Goal: Communication & Community: Answer question/provide support

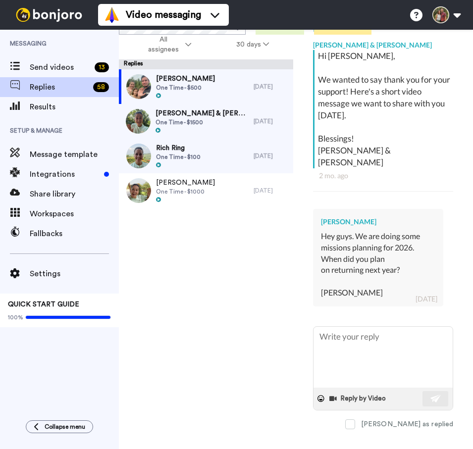
scroll to position [244, 0]
click at [377, 327] on textarea at bounding box center [383, 357] width 139 height 61
type textarea "H"
type textarea "x"
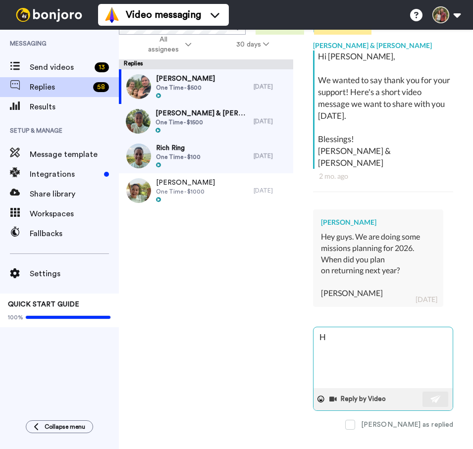
type textarea "He"
type textarea "x"
type textarea "Hey"
type textarea "x"
type textarea "Hey"
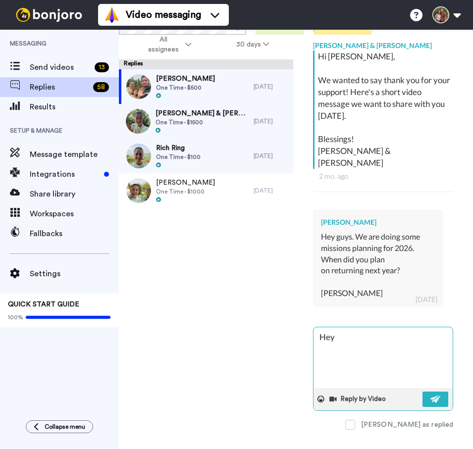
type textarea "x"
type textarea "Hey D"
type textarea "x"
type textarea "Hey [PERSON_NAME]"
type textarea "x"
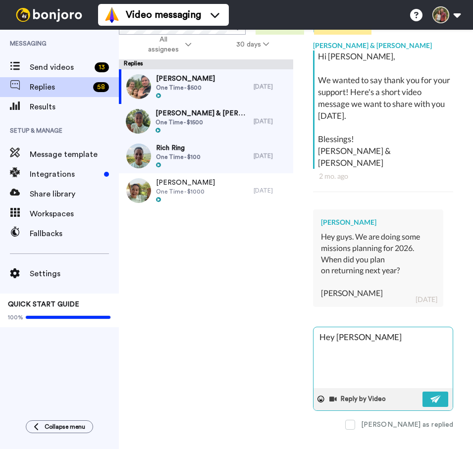
type textarea "Hey Dav"
type textarea "x"
type textarea "Hey [PERSON_NAME]"
type textarea "x"
type textarea "Hey [PERSON_NAME]"
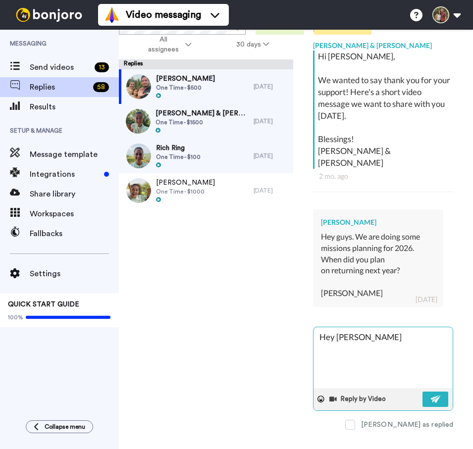
type textarea "x"
type textarea "Hey [PERSON_NAME]!"
type textarea "x"
type textarea "Hey [PERSON_NAME]!"
type textarea "x"
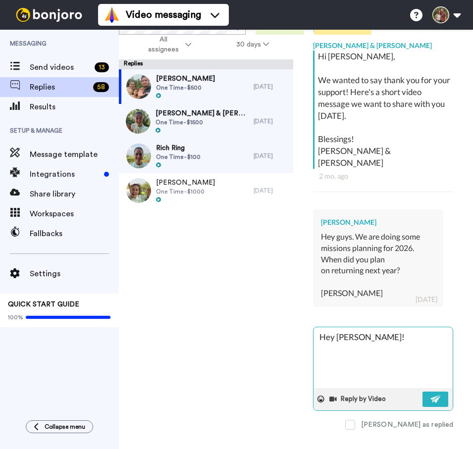
type textarea "Hey [PERSON_NAME]! H"
type textarea "x"
type textarea "Hey [PERSON_NAME]! Ho"
type textarea "x"
type textarea "Hey [PERSON_NAME]! How"
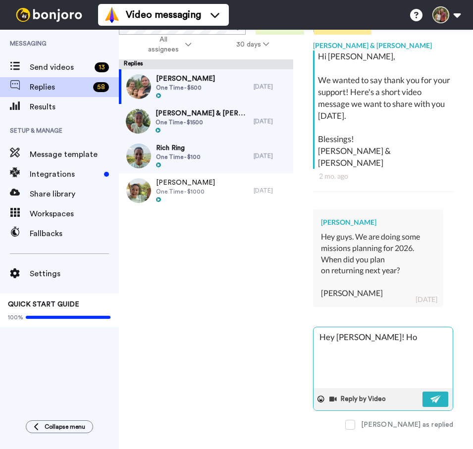
type textarea "x"
type textarea "Hey [PERSON_NAME]! Hows"
type textarea "x"
type textarea "Hey [PERSON_NAME]! How"
type textarea "x"
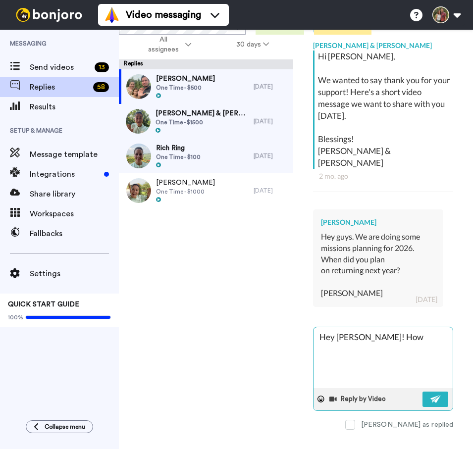
type textarea "Hey [PERSON_NAME]! How'"
type textarea "x"
type textarea "Hey [PERSON_NAME]! How's"
type textarea "x"
type textarea "Hey [PERSON_NAME]! How's"
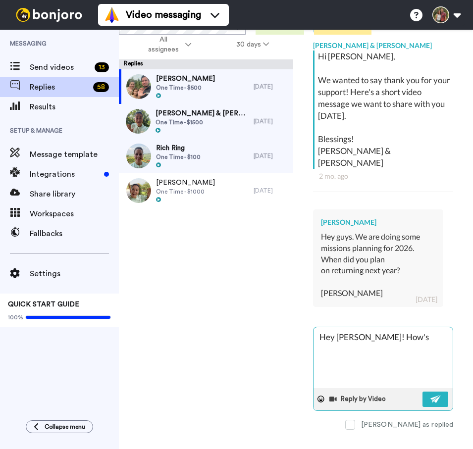
type textarea "x"
type textarea "Hey [PERSON_NAME]! How's t"
type textarea "x"
type textarea "Hey [PERSON_NAME]! How's th"
type textarea "x"
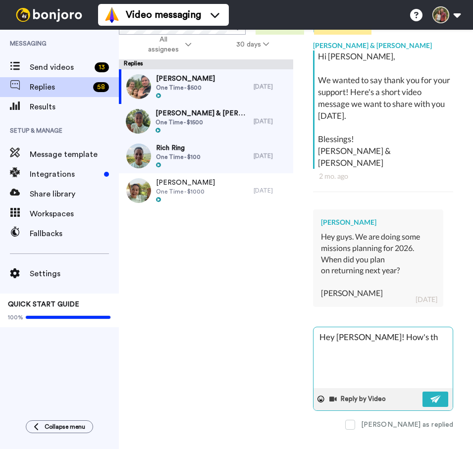
type textarea "Hey [PERSON_NAME]! How's the"
type textarea "x"
type textarea "Hey [PERSON_NAME]! How's th"
type textarea "x"
type textarea "Hey [PERSON_NAME]! How's t"
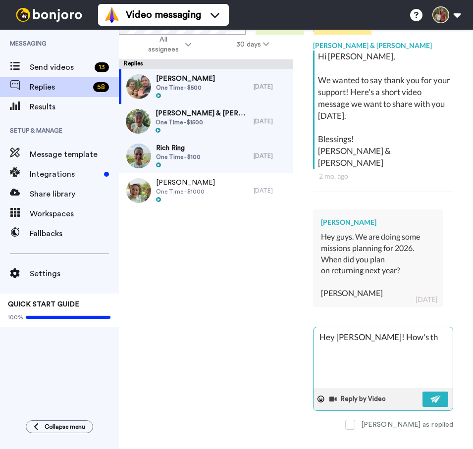
type textarea "x"
type textarea "Hey [PERSON_NAME]! How's"
type textarea "x"
type textarea "Hey [PERSON_NAME]! How's y"
type textarea "x"
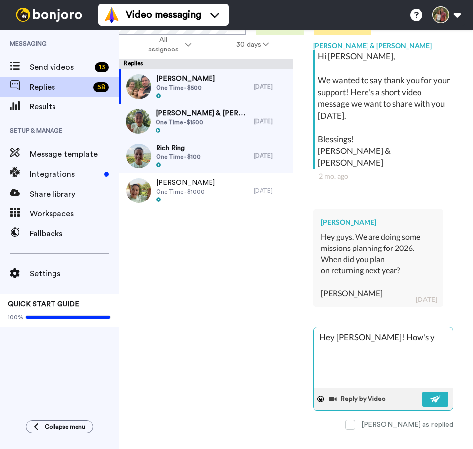
type textarea "Hey [PERSON_NAME]! How's yo"
type textarea "x"
type textarea "Hey [PERSON_NAME]! How's you"
type textarea "x"
type textarea "Hey [PERSON_NAME]! How's your"
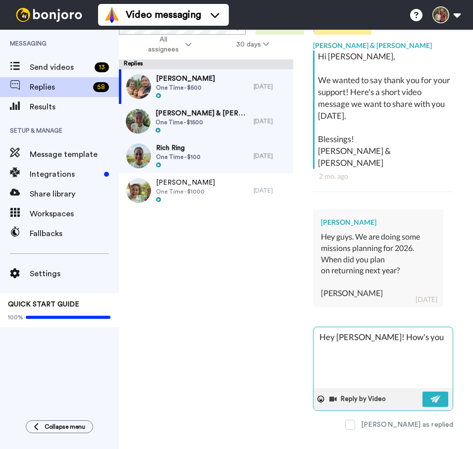
type textarea "x"
type textarea "Hey [PERSON_NAME]! How's your"
type textarea "x"
type textarea "Hey [PERSON_NAME]! How's your s"
type textarea "x"
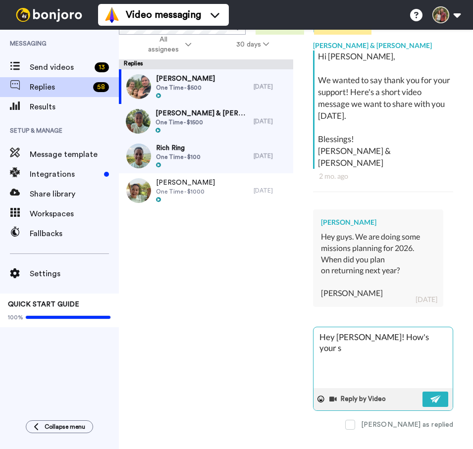
type textarea "Hey [PERSON_NAME]! How's your su"
type textarea "x"
type textarea "Hey [PERSON_NAME]! How's your sum"
type textarea "x"
type textarea "Hey [PERSON_NAME]! How's your summ"
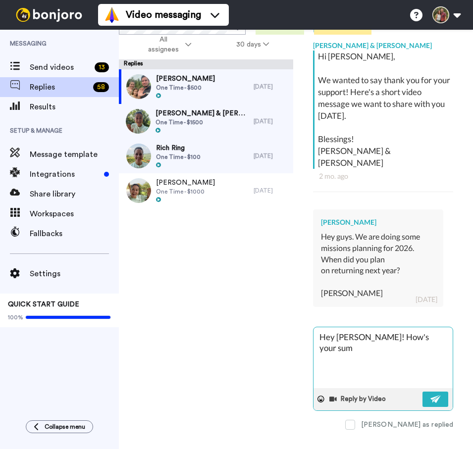
type textarea "x"
type textarea "Hey [PERSON_NAME]! How's your summe"
type textarea "x"
type textarea "Hey [PERSON_NAME]! How's your summer"
type textarea "x"
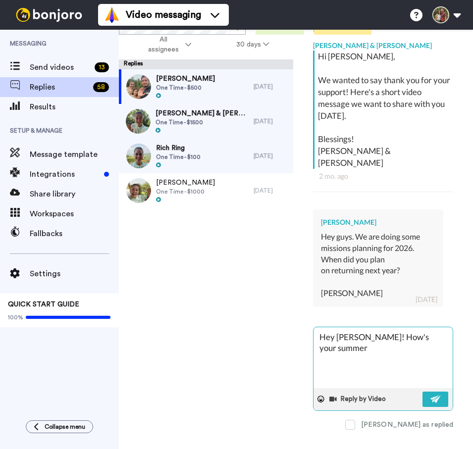
type textarea "Hey [PERSON_NAME]! How's your summer"
type textarea "x"
type textarea "Hey [PERSON_NAME]! How's your summer w"
type textarea "x"
type textarea "Hey [PERSON_NAME]! How's your summer wr"
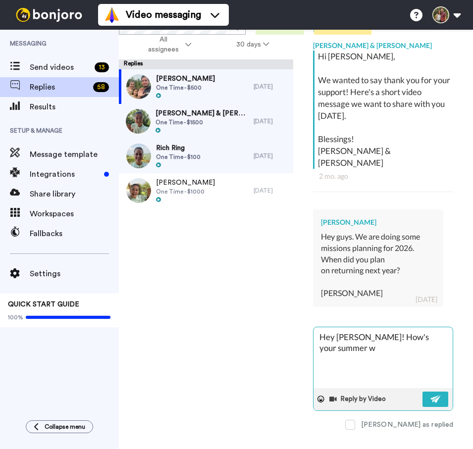
type textarea "x"
type textarea "Hey [PERSON_NAME]! How's your summer wra"
type textarea "x"
type textarea "Hey [PERSON_NAME]! How's your summer wrao"
type textarea "x"
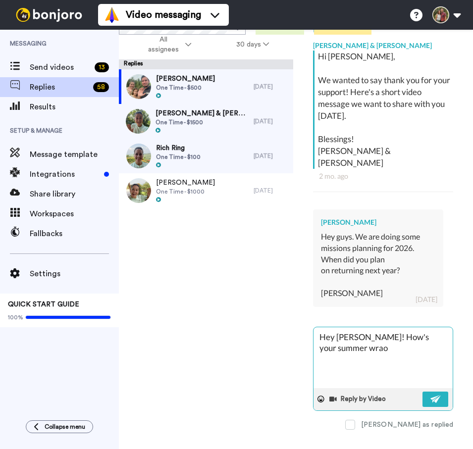
type textarea "Hey [PERSON_NAME]! How's your summer wraop"
type textarea "x"
type textarea "Hey [PERSON_NAME]! How's your summer wraopp"
type textarea "x"
type textarea "Hey [PERSON_NAME]! How's your summer wraoppi"
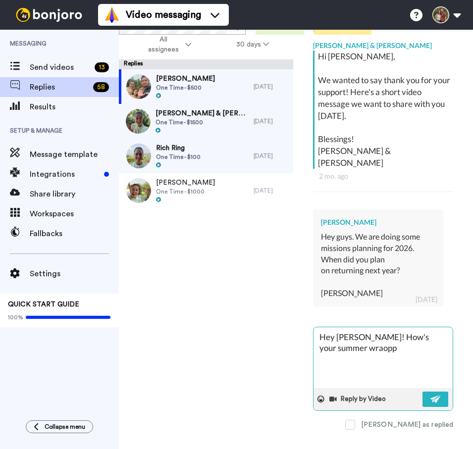
type textarea "x"
type textarea "Hey [PERSON_NAME]! How's your summer wraoppin"
type textarea "x"
type textarea "Hey [PERSON_NAME]! How's your summer wraoppi"
type textarea "x"
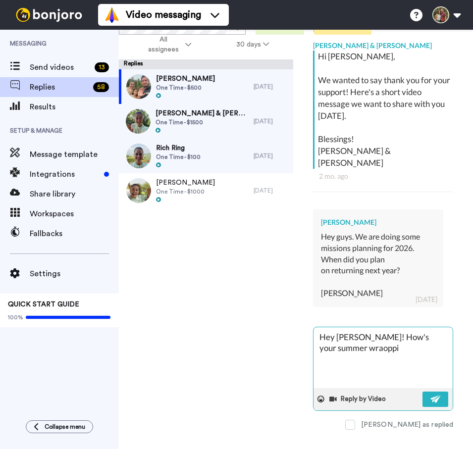
type textarea "Hey [PERSON_NAME]! How's your summer wraopp"
type textarea "x"
type textarea "Hey [PERSON_NAME]! How's your summer wraop"
type textarea "x"
type textarea "Hey [PERSON_NAME]! How's your summer wrao"
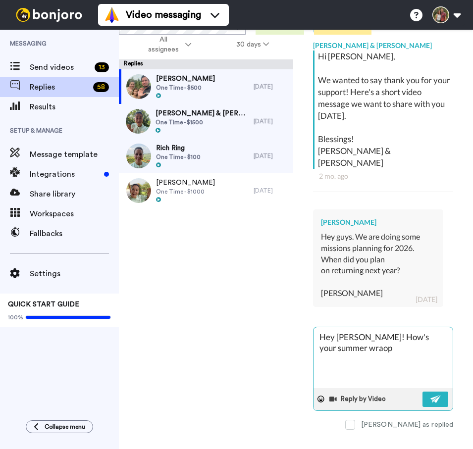
type textarea "x"
type textarea "Hey [PERSON_NAME]! How's your summer wra"
type textarea "x"
type textarea "Hey [PERSON_NAME]! How's your summer wrap"
type textarea "x"
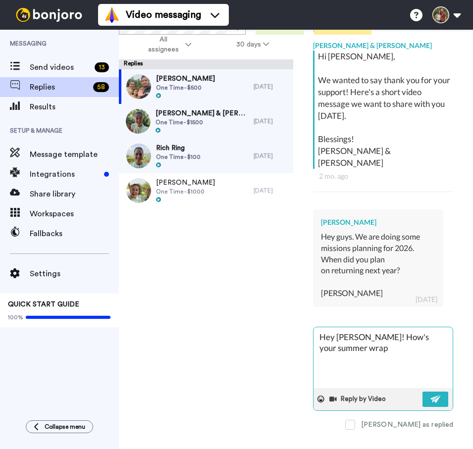
type textarea "Hey [PERSON_NAME]! How's your summer wrapp"
type textarea "x"
type textarea "Hey [PERSON_NAME]! How's your summer wrappi"
type textarea "x"
type textarea "Hey [PERSON_NAME]! How's your summer wrappin"
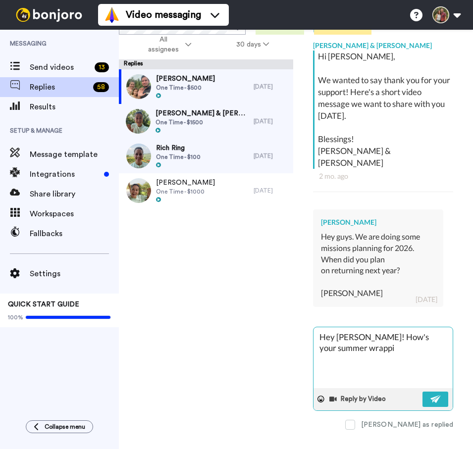
type textarea "x"
type textarea "Hey [PERSON_NAME]! How's your summer wrapping"
type textarea "x"
type textarea "Hey [PERSON_NAME]! How's your summer wrapping"
type textarea "x"
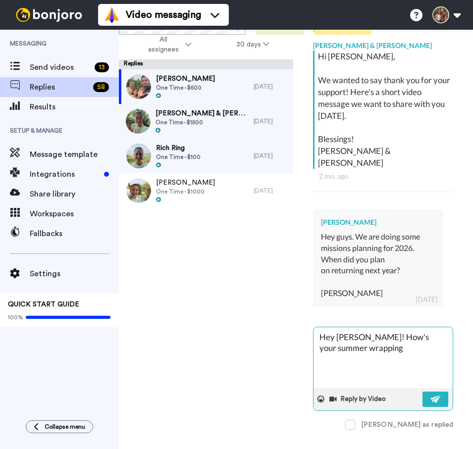
type textarea "Hey [PERSON_NAME]! How's your summer wrapping u"
type textarea "x"
type textarea "Hey [PERSON_NAME]! How's your summer wrapping up"
type textarea "x"
type textarea "Hey [PERSON_NAME]! How's your summer wrapping up?"
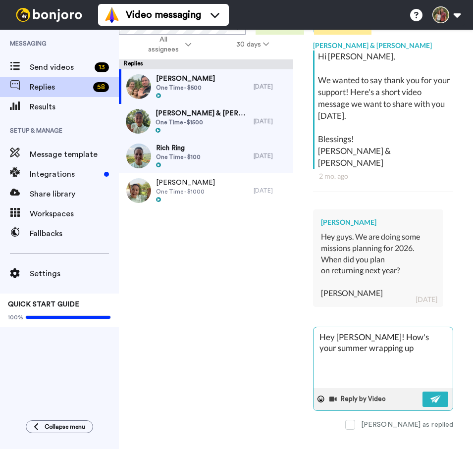
type textarea "x"
type textarea "Hey [PERSON_NAME]! How's your summer wrapping up?"
type textarea "x"
type textarea "Hey [PERSON_NAME]! How's your summer wrapping up? W"
type textarea "x"
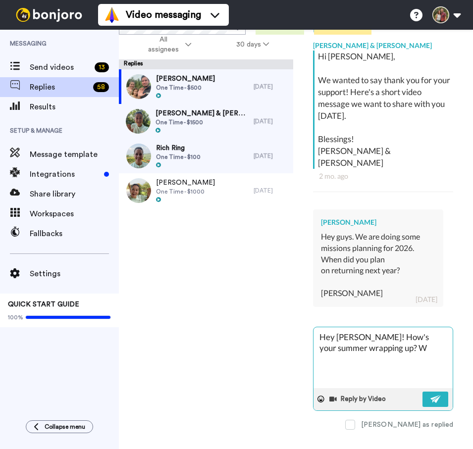
type textarea "Hey [PERSON_NAME]! How's your summer wrapping up? We"
type textarea "x"
type textarea "Hey [PERSON_NAME]! How's your summer wrapping up? W"
type textarea "x"
type textarea "Hey [PERSON_NAME]! How's your summer wrapping up?"
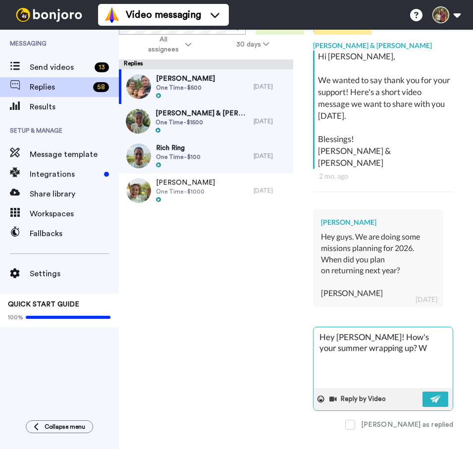
type textarea "x"
type textarea "Hey [PERSON_NAME]! How's your summer wrapping up? W"
type textarea "x"
type textarea "Hey [PERSON_NAME]! How's your summer wrapping up?"
type textarea "x"
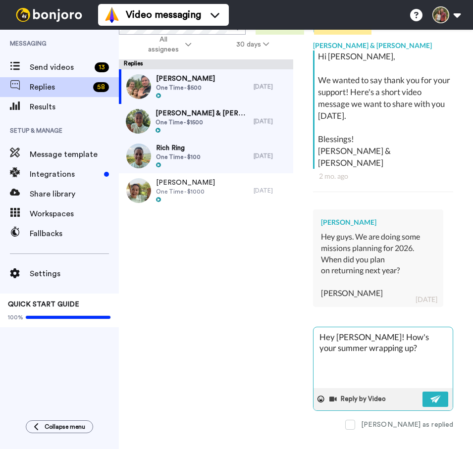
type textarea "Hey [PERSON_NAME]! How's your summer wrapping up? A"
type textarea "x"
type textarea "Hey [PERSON_NAME]! How's your summer wrapping up? As"
type textarea "x"
type textarea "Hey [PERSON_NAME]! How's your summer wrapping up? As"
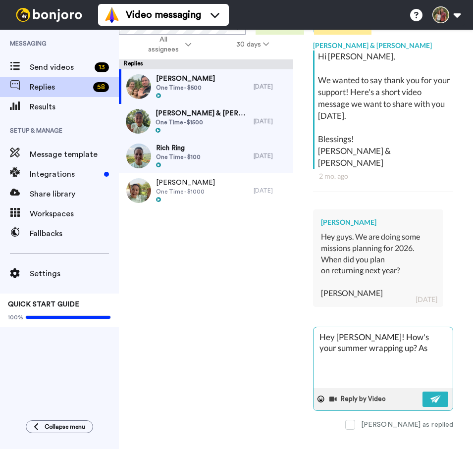
type textarea "x"
type textarea "Hey [PERSON_NAME]! How's your summer wrapping up? As w"
type textarea "x"
type textarea "Hey [PERSON_NAME]! How's your summer wrapping up? As we"
type textarea "x"
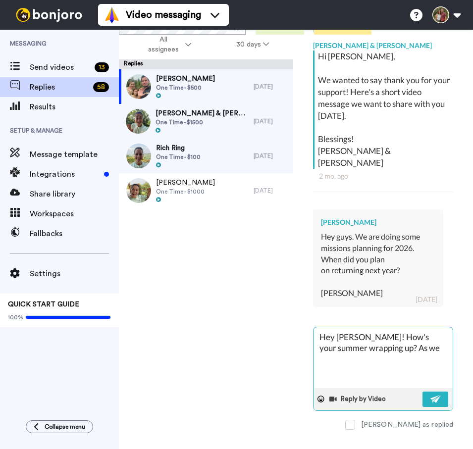
type textarea "Hey [PERSON_NAME]! How's your summer wrapping up? As we"
type textarea "x"
type textarea "Hey [PERSON_NAME]! How's your summer wrapping up? As we l"
type textarea "x"
type textarea "Hey [PERSON_NAME]! How's your summer wrapping up? As we lo"
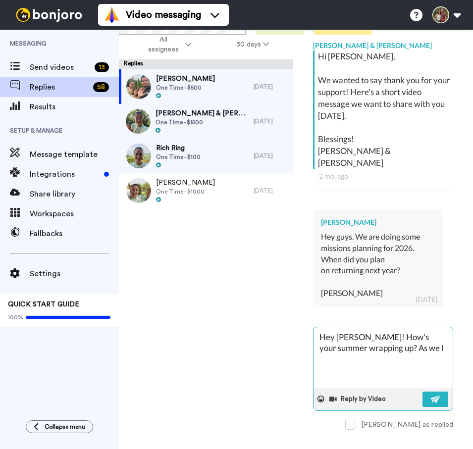
type textarea "x"
type textarea "Hey [PERSON_NAME]! How's your summer wrapping up? As we loo"
type textarea "x"
type textarea "Hey [PERSON_NAME]! How's your summer wrapping up? As we loo"
type textarea "x"
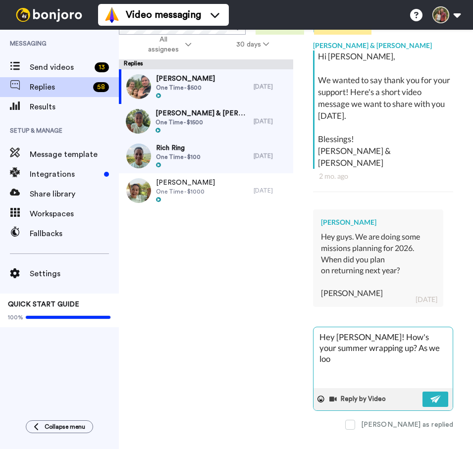
type textarea "Hey [PERSON_NAME]! How's your summer wrapping up? As we loo t"
type textarea "x"
type textarea "Hey [PERSON_NAME]! How's your summer wrapping up? As we loo to"
type textarea "x"
type textarea "Hey [PERSON_NAME]! How's your summer wrapping up? As we loo to"
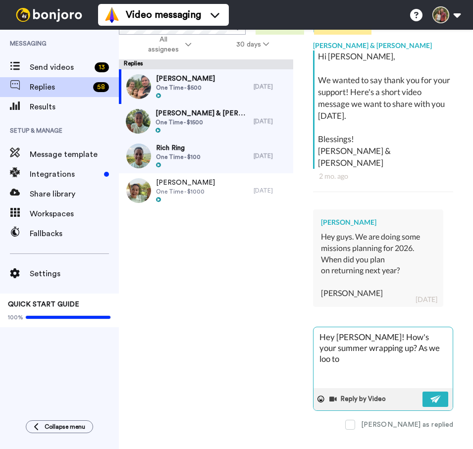
type textarea "x"
type textarea "Hey [PERSON_NAME]! How's your summer wrapping up? As we loo to"
type textarea "x"
type textarea "Hey [PERSON_NAME]! How's your summer wrapping up? As we loo t"
type textarea "x"
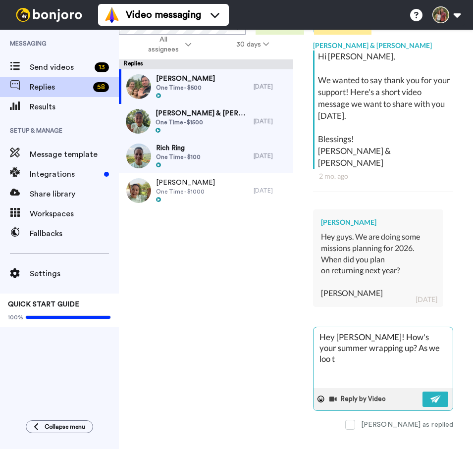
type textarea "Hey [PERSON_NAME]! How's your summer wrapping up? As we loo"
type textarea "x"
type textarea "Hey [PERSON_NAME]! How's your summer wrapping up? As we loo"
type textarea "x"
type textarea "Hey [PERSON_NAME]! How's your summer wrapping up? As we look"
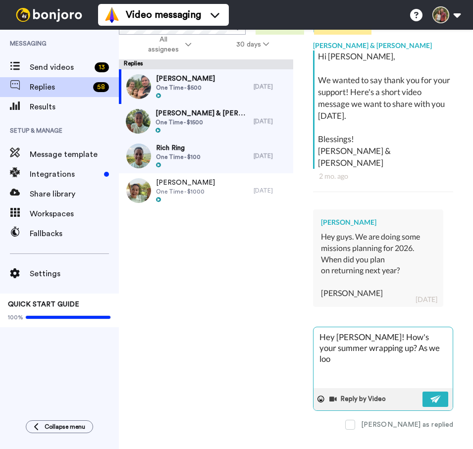
type textarea "x"
type textarea "Hey [PERSON_NAME]! How's your summer wrapping up? As we look"
type textarea "x"
type textarea "Hey [PERSON_NAME]! How's your summer wrapping up? As we look t"
type textarea "x"
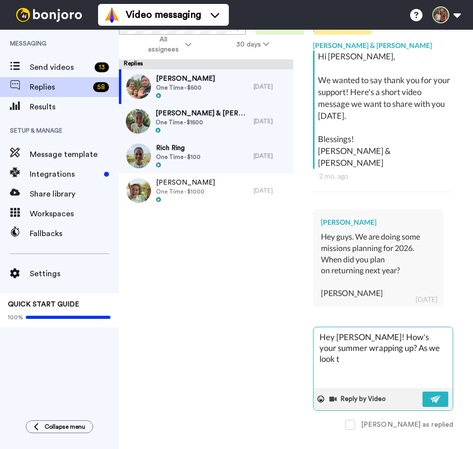
type textarea "Hey [PERSON_NAME]! How's your summer wrapping up? As we look to"
type textarea "x"
type textarea "Hey [PERSON_NAME]! How's your summer wrapping up? As we look to"
type textarea "x"
type textarea "Hey [PERSON_NAME]! How's your summer wrapping up? As we look to n"
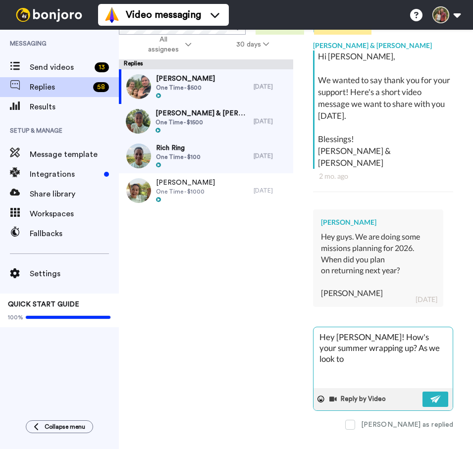
type textarea "x"
type textarea "Hey [PERSON_NAME]! How's your summer wrapping up? As we look to ne"
type textarea "x"
type textarea "Hey [PERSON_NAME]! How's your summer wrapping up? As we look to nex"
type textarea "x"
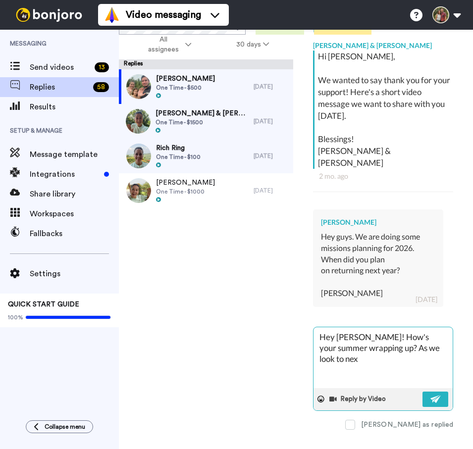
type textarea "Hey [PERSON_NAME]! How's your summer wrapping up? As we look to next"
type textarea "x"
type textarea "Hey [PERSON_NAME]! How's your summer wrapping up? As we look to next"
type textarea "x"
type textarea "Hey [PERSON_NAME]! How's your summer wrapping up? As we look to next y"
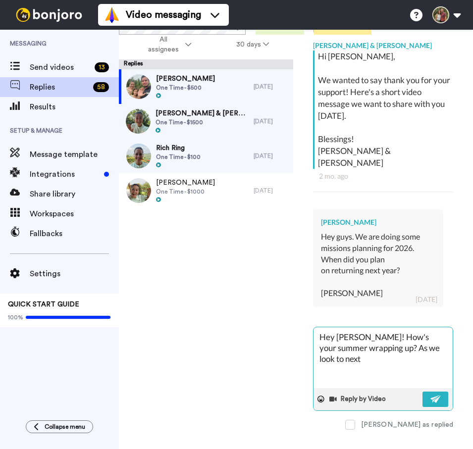
type textarea "x"
type textarea "Hey [PERSON_NAME]! How's your summer wrapping up? As we look to next ye"
type textarea "x"
type textarea "Hey [PERSON_NAME]! How's your summer wrapping up? As we look to next yea"
type textarea "x"
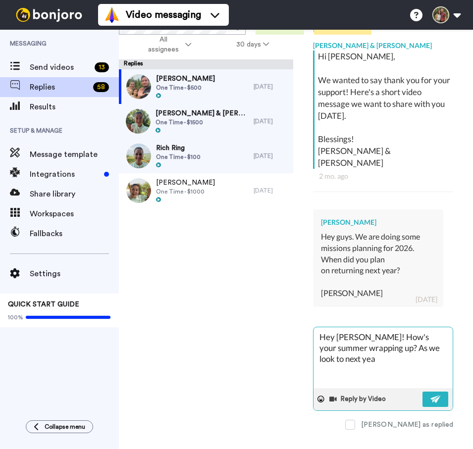
type textarea "Hey [PERSON_NAME]! How's your summer wrapping up? As we look to next year"
type textarea "x"
type textarea "Hey [PERSON_NAME]! How's your summer wrapping up? As we look to next year"
type textarea "x"
type textarea "Hey [PERSON_NAME]! How's your summer wrapping up? As we look to next year o"
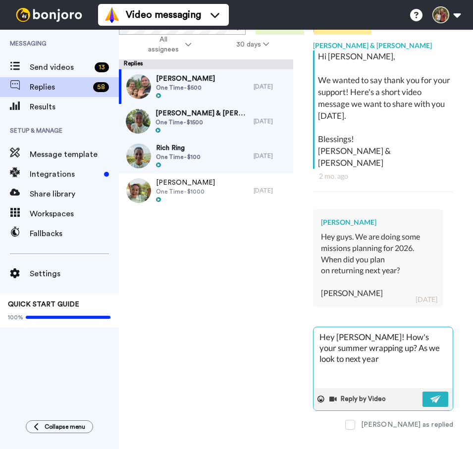
type textarea "x"
type textarea "Hey [PERSON_NAME]! How's your summer wrapping up? As we look to next year ou"
type textarea "x"
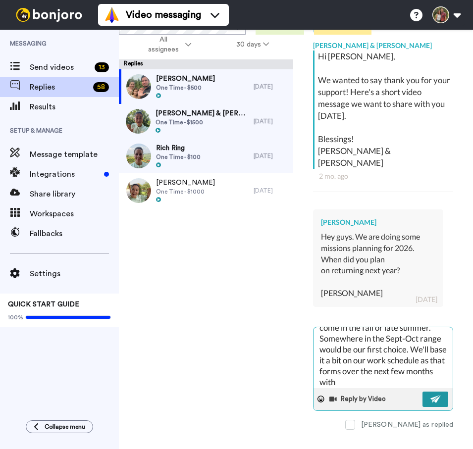
scroll to position [31, 0]
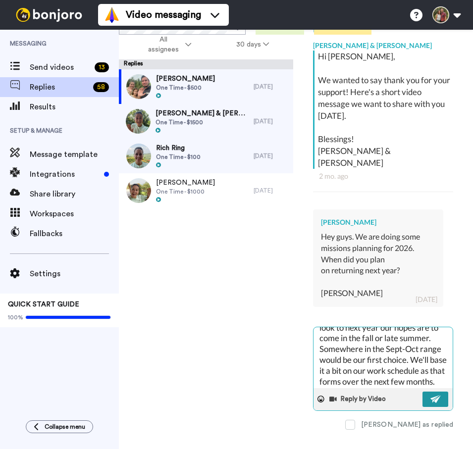
click at [429, 392] on button at bounding box center [436, 399] width 26 height 15
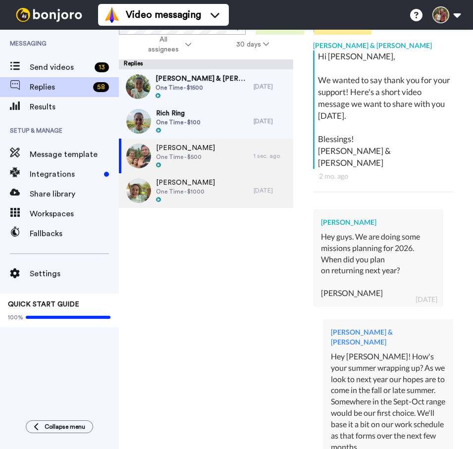
click at [210, 184] on span "[PERSON_NAME]" at bounding box center [185, 183] width 59 height 10
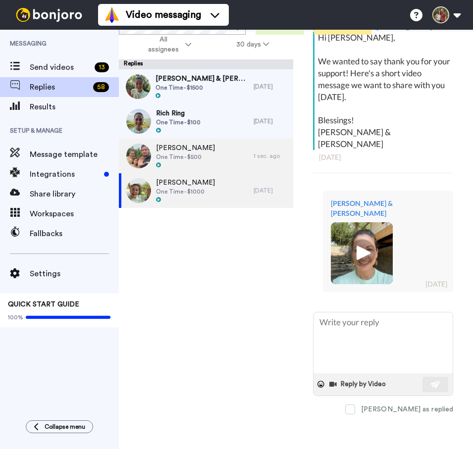
click at [169, 162] on div "[PERSON_NAME] One Time - $500" at bounding box center [185, 156] width 59 height 26
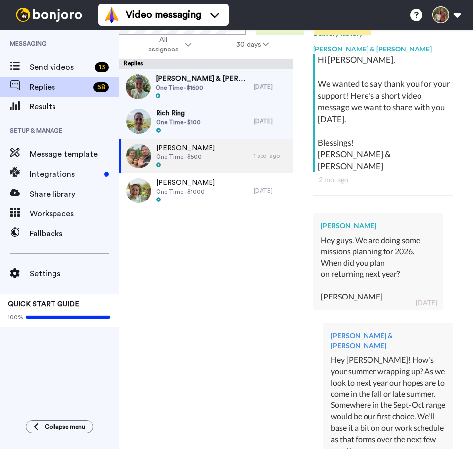
click at [193, 120] on span "One Time - $100" at bounding box center [178, 122] width 45 height 8
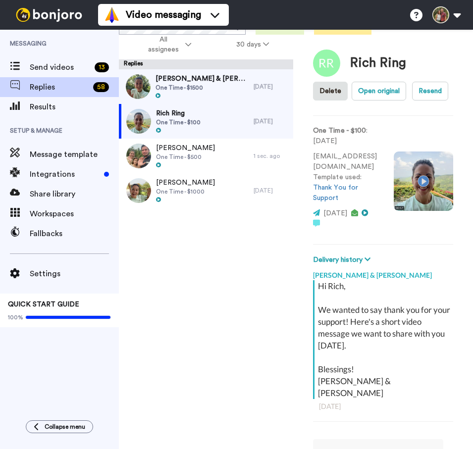
click at [185, 91] on span "One Time - $1500" at bounding box center [202, 88] width 93 height 8
